Goal: Information Seeking & Learning: Learn about a topic

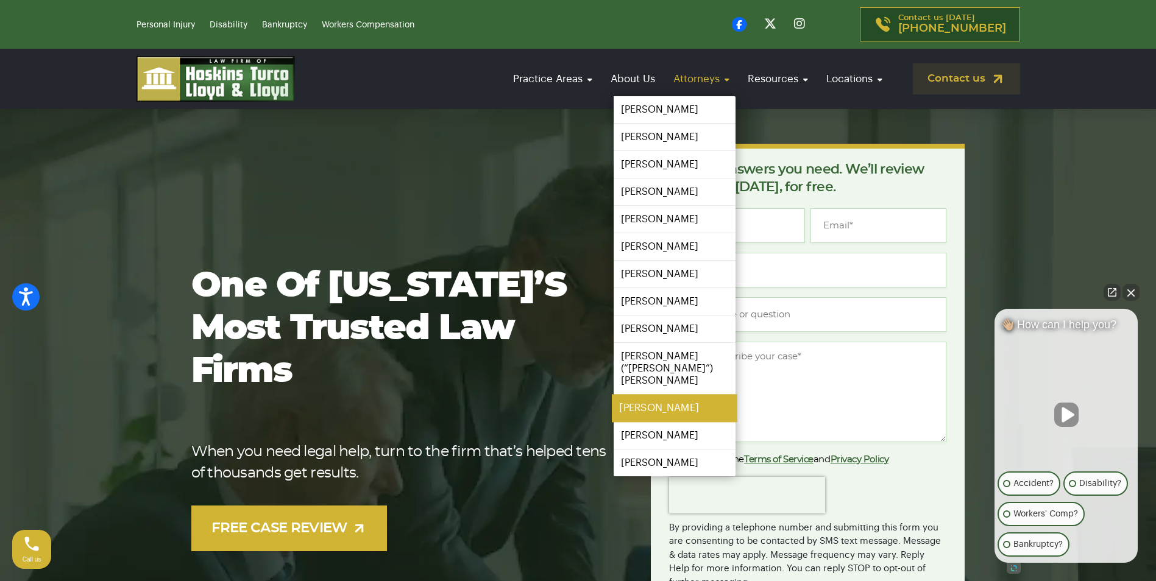
click at [694, 395] on link "[PERSON_NAME]" at bounding box center [675, 408] width 126 height 27
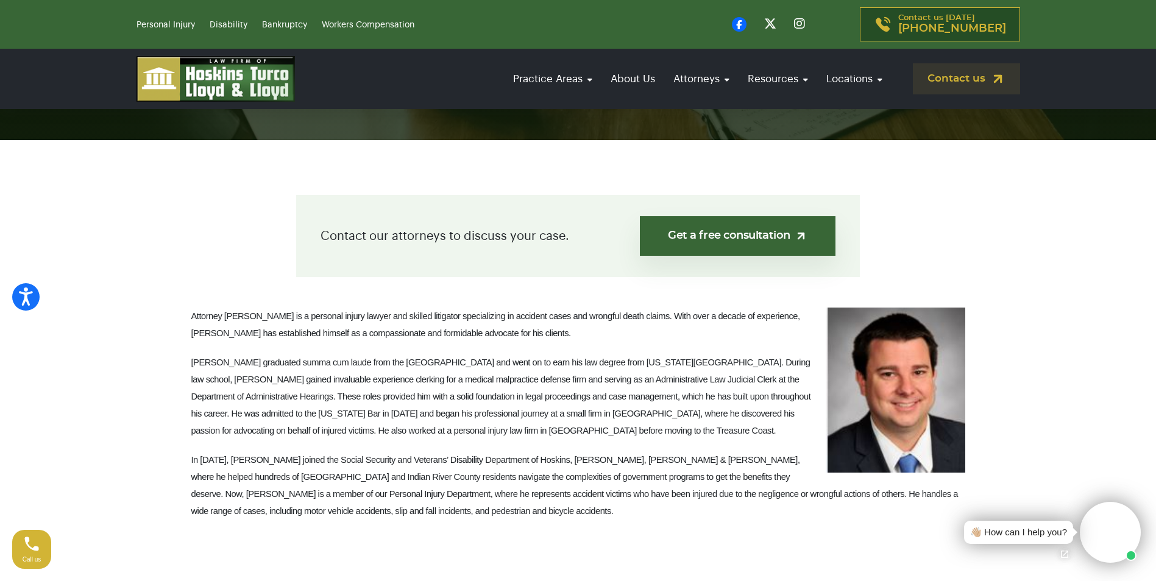
scroll to position [244, 0]
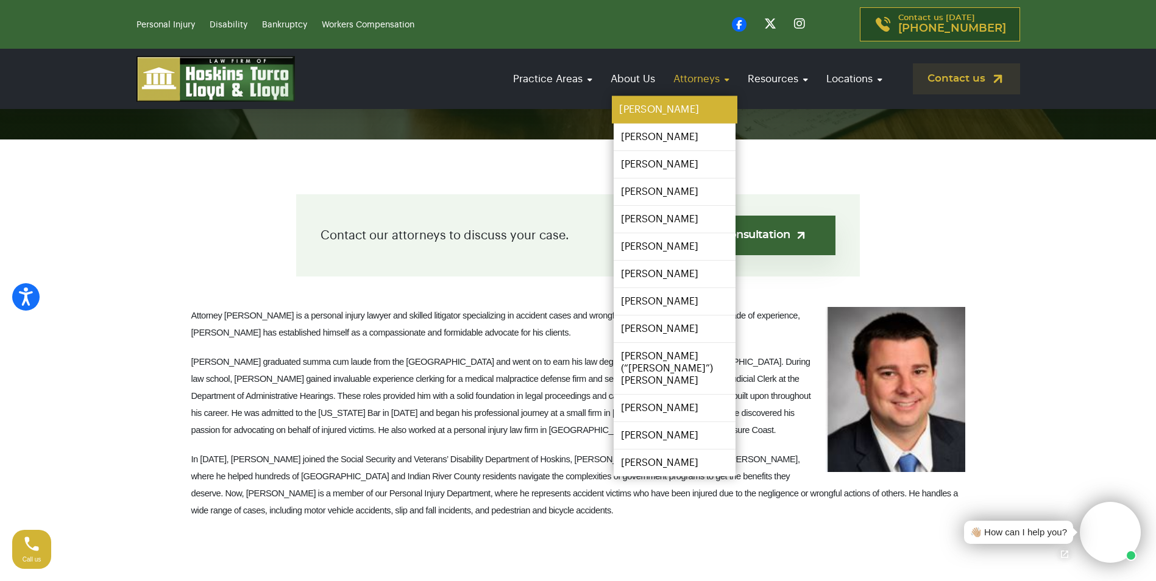
click at [667, 102] on link "[PERSON_NAME]" at bounding box center [675, 109] width 126 height 27
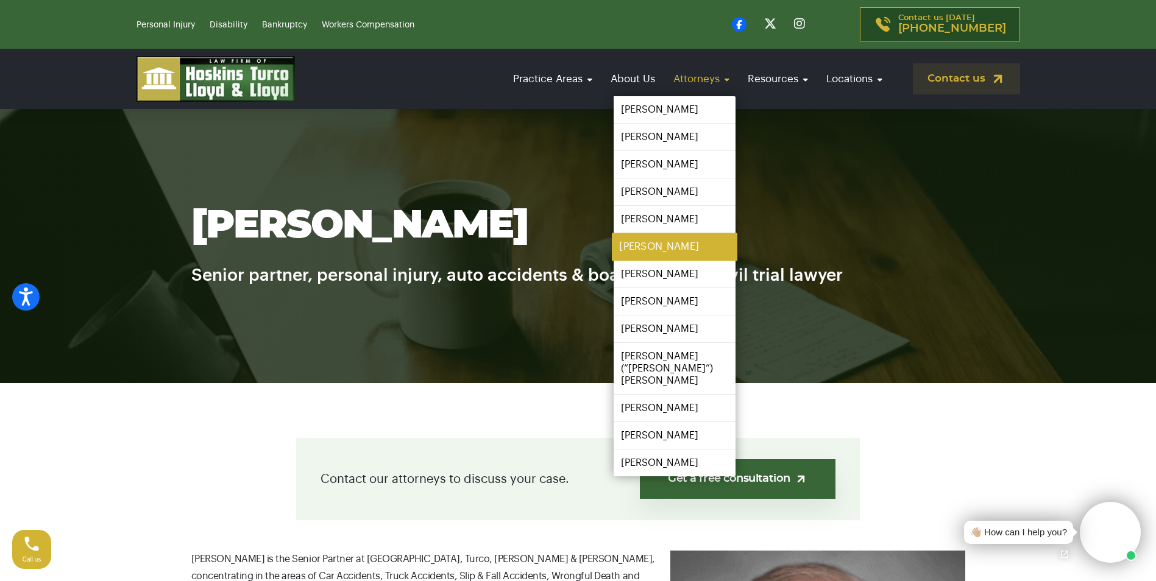
click at [671, 243] on link "[PERSON_NAME]" at bounding box center [675, 246] width 126 height 27
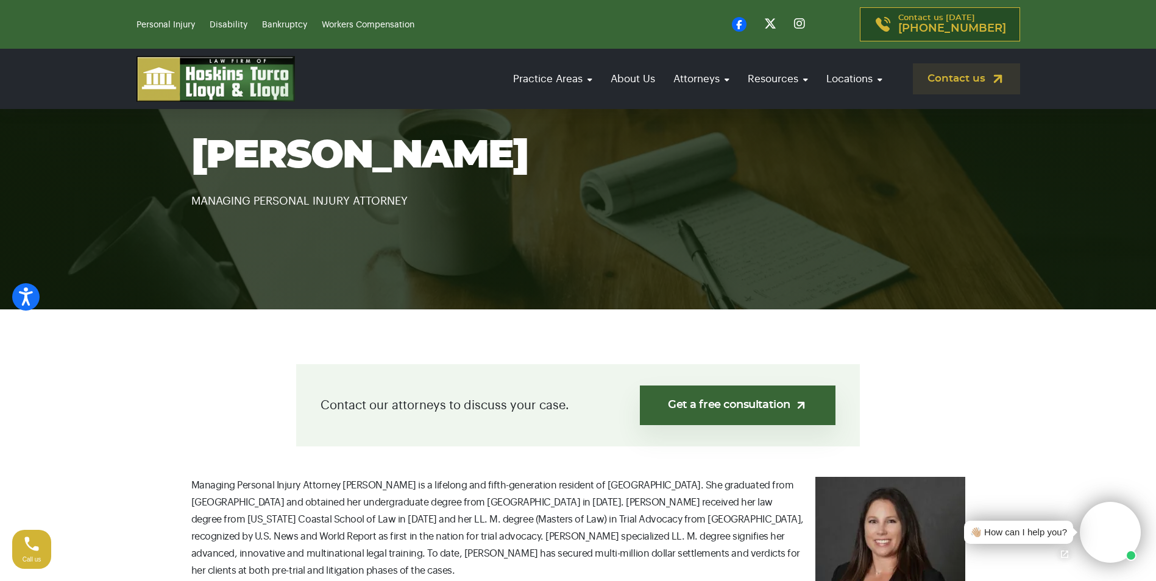
scroll to position [61, 0]
